Goal: Information Seeking & Learning: Check status

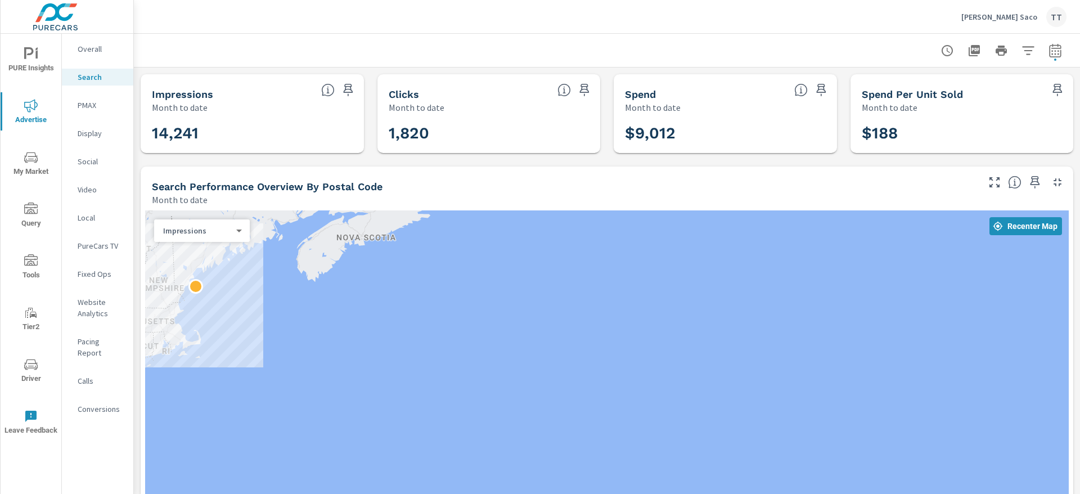
scroll to position [48, 0]
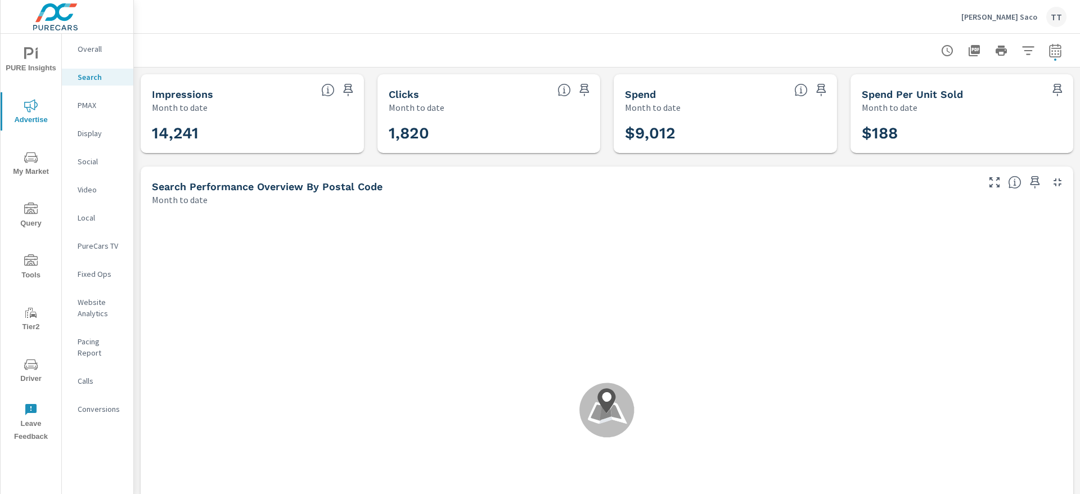
scroll to position [40, 0]
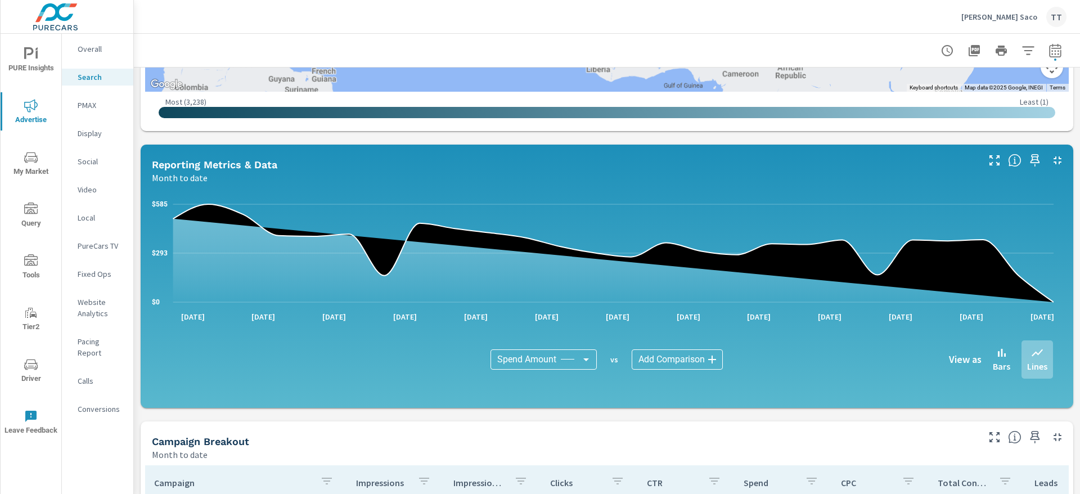
scroll to position [773, 0]
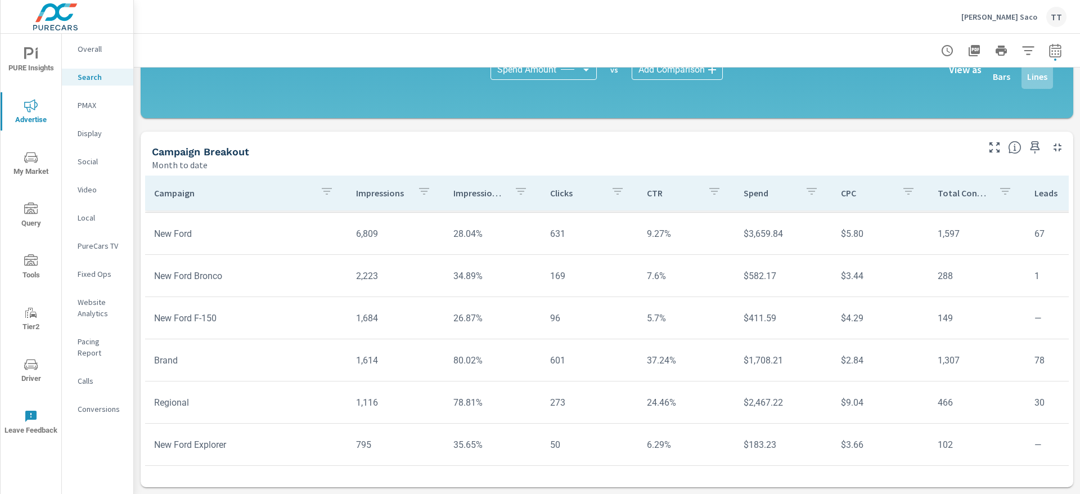
scroll to position [48, 0]
click at [83, 127] on div "Display" at bounding box center [97, 133] width 71 height 17
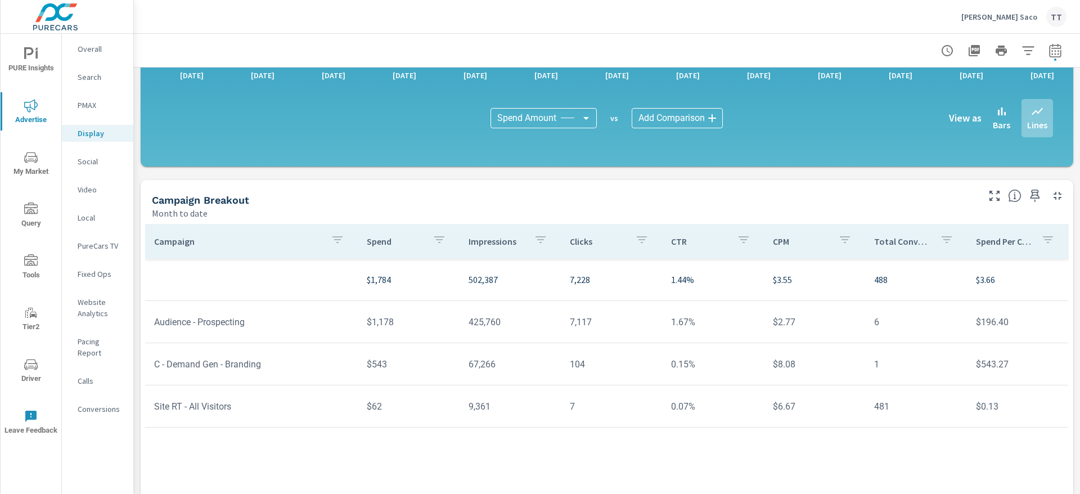
scroll to position [279, 0]
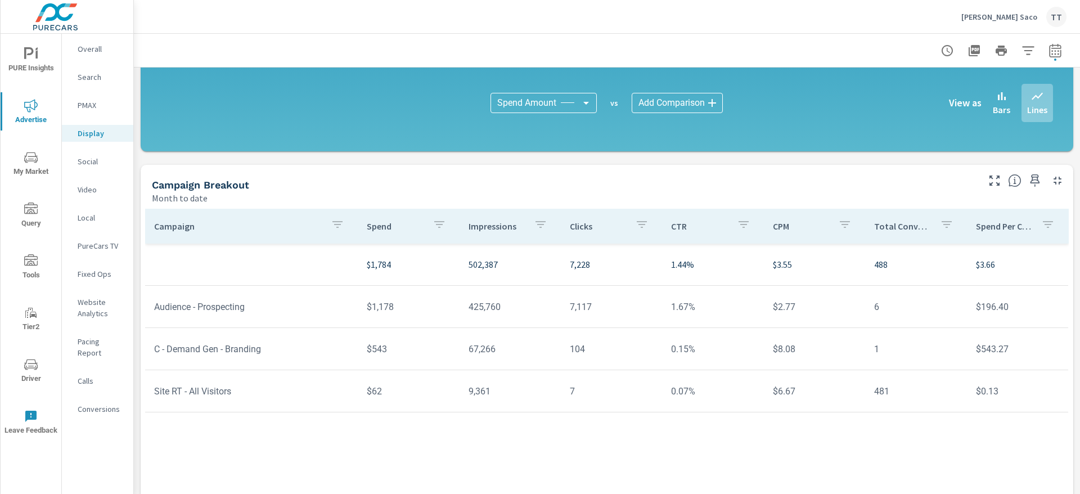
click at [326, 351] on td "C - Demand Gen - Branding" at bounding box center [251, 349] width 213 height 29
click at [366, 347] on td "$543" at bounding box center [408, 349] width 101 height 29
drag, startPoint x: 358, startPoint y: 347, endPoint x: 341, endPoint y: 345, distance: 16.9
click at [341, 345] on tr "C - Demand Gen - Branding $543 67,266 104 0.15% $8.08 1 $543.27" at bounding box center [606, 349] width 923 height 42
drag, startPoint x: 341, startPoint y: 345, endPoint x: 351, endPoint y: 345, distance: 10.1
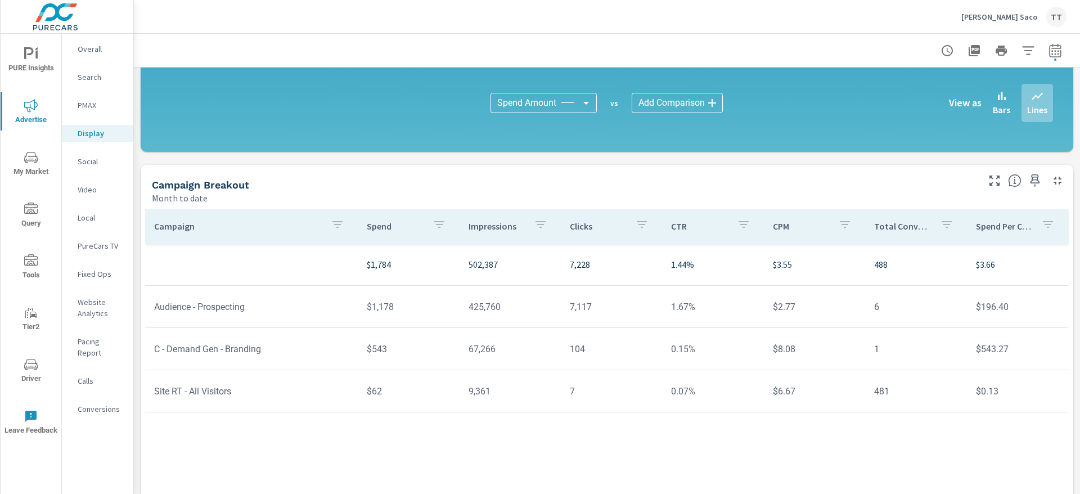
click at [341, 345] on td "C - Demand Gen - Branding" at bounding box center [251, 349] width 213 height 29
click at [31, 364] on icon "nav menu" at bounding box center [31, 365] width 14 height 14
